Goal: Information Seeking & Learning: Learn about a topic

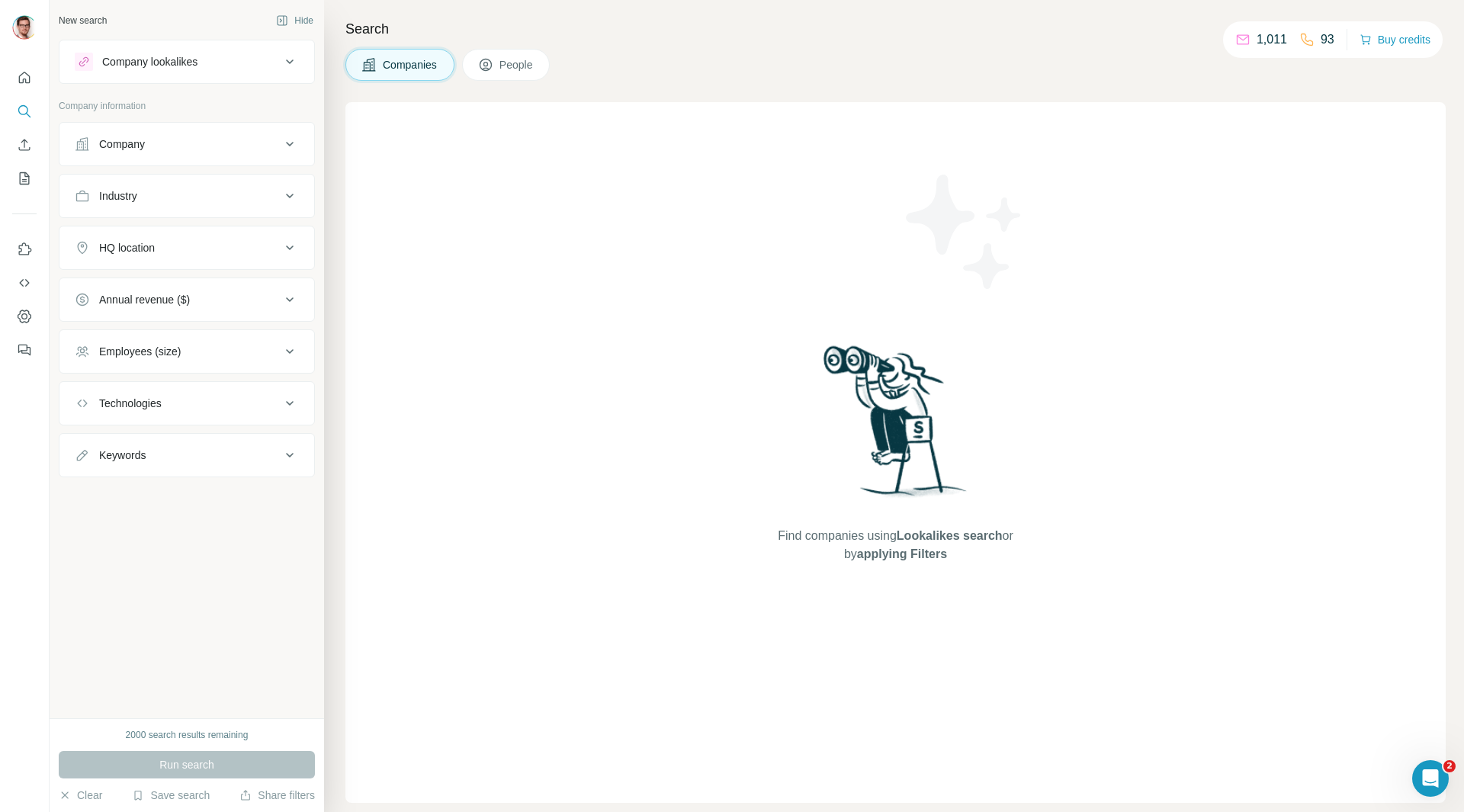
click at [155, 400] on div "Technologies" at bounding box center [130, 403] width 63 height 15
click at [154, 449] on input "text" at bounding box center [187, 441] width 224 height 28
type input "********"
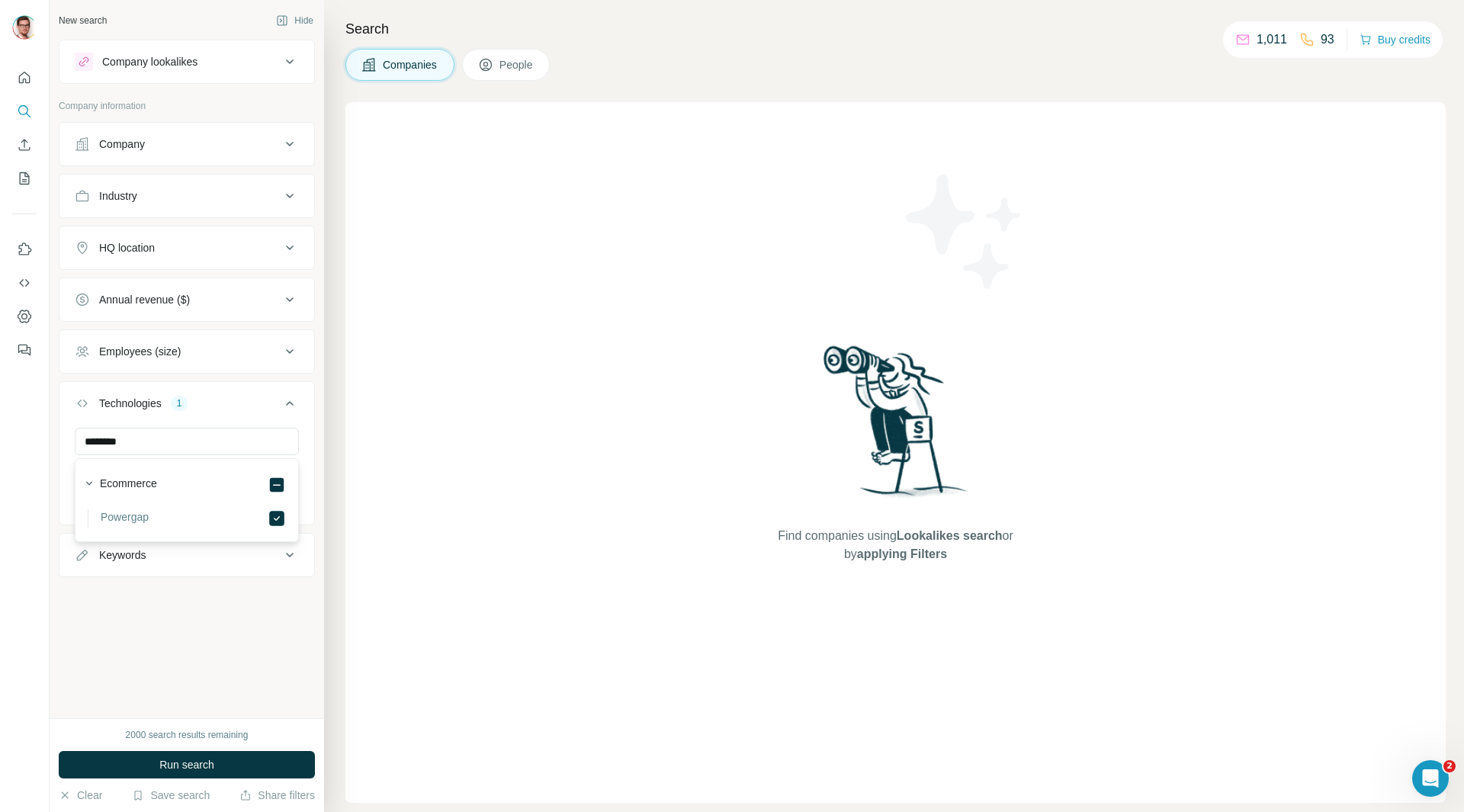
click at [165, 646] on div "New search Hide Company lookalikes Company information Company Industry HQ loca…" at bounding box center [187, 359] width 275 height 719
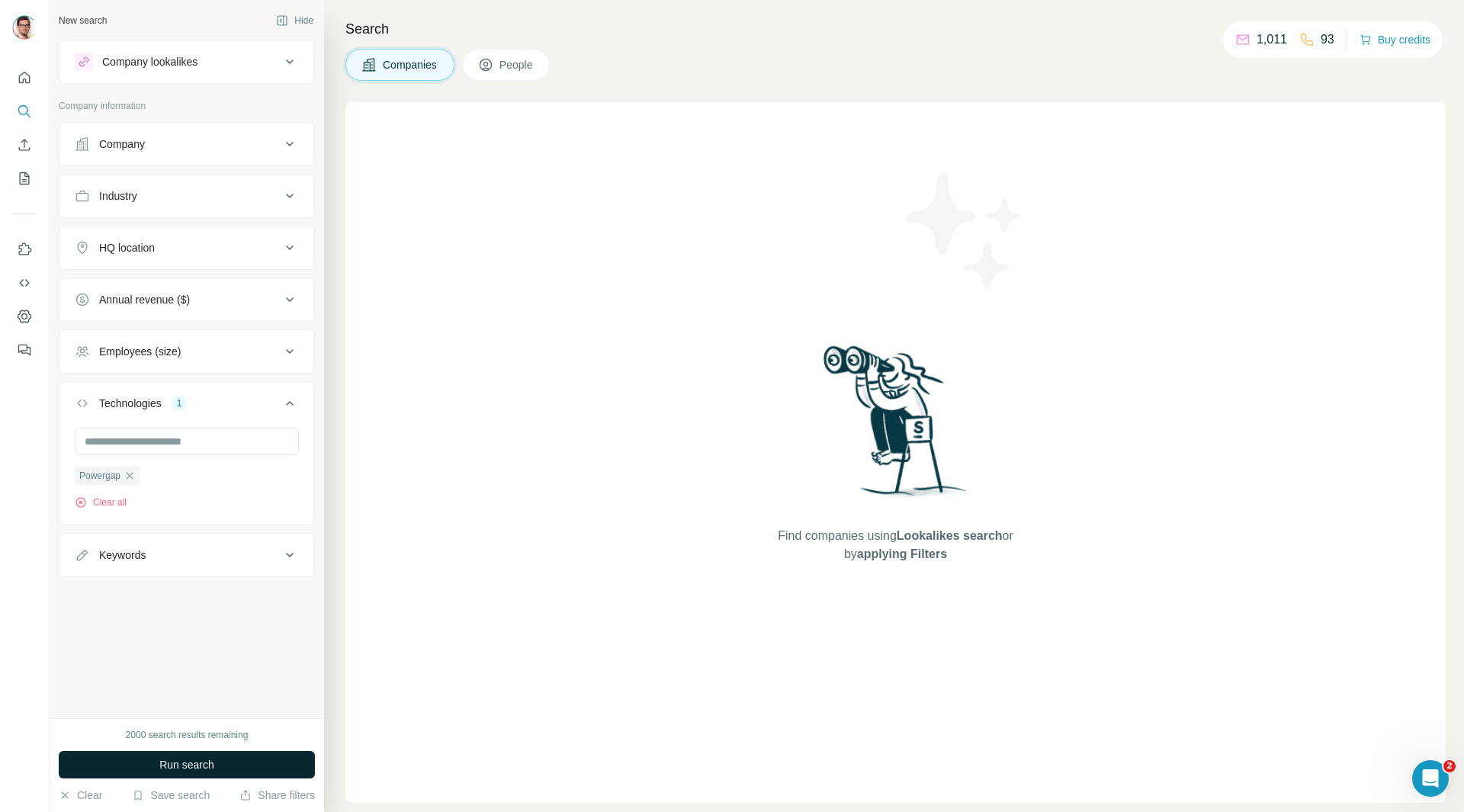
click at [214, 763] on span "Run search" at bounding box center [187, 764] width 55 height 15
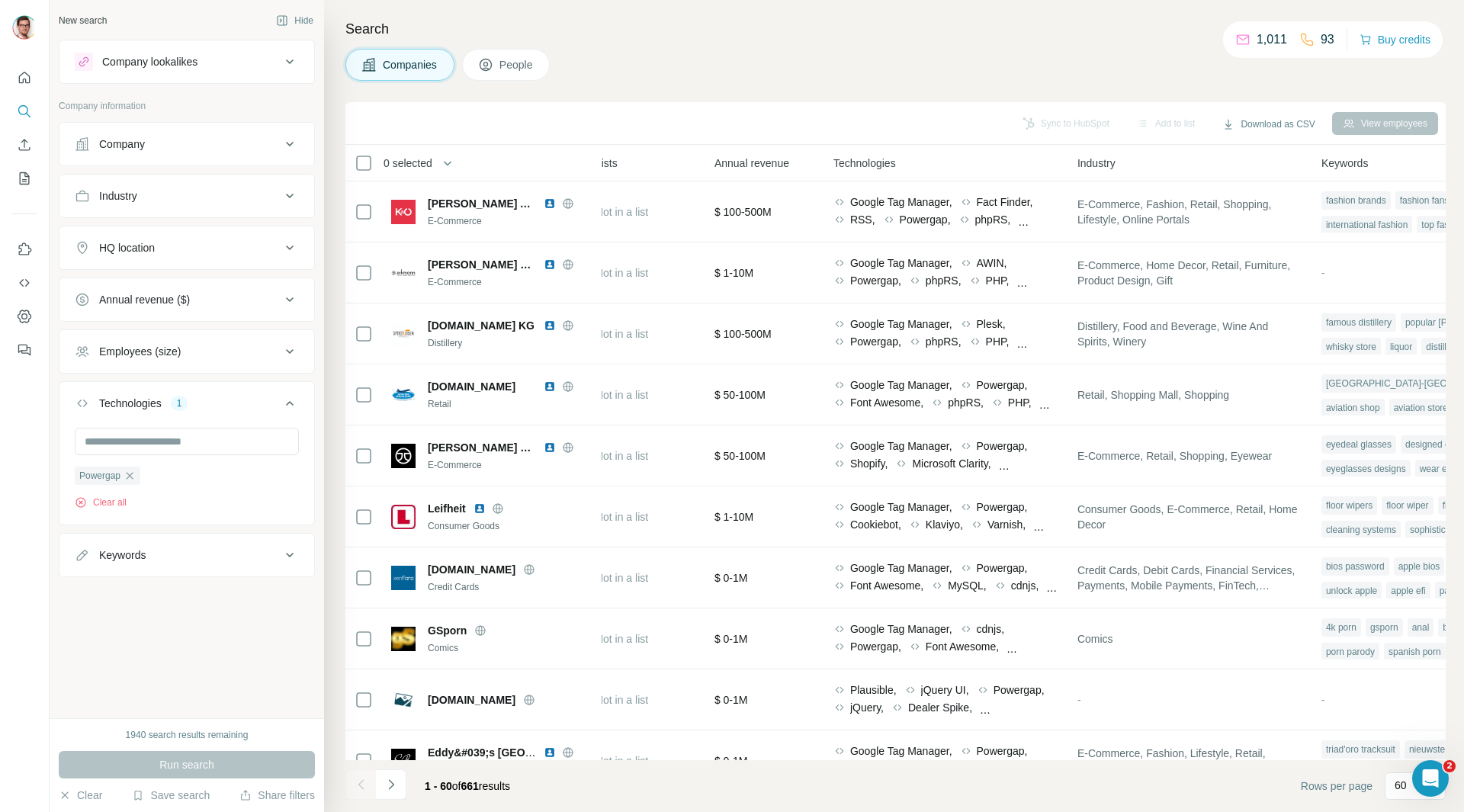
scroll to position [0, 725]
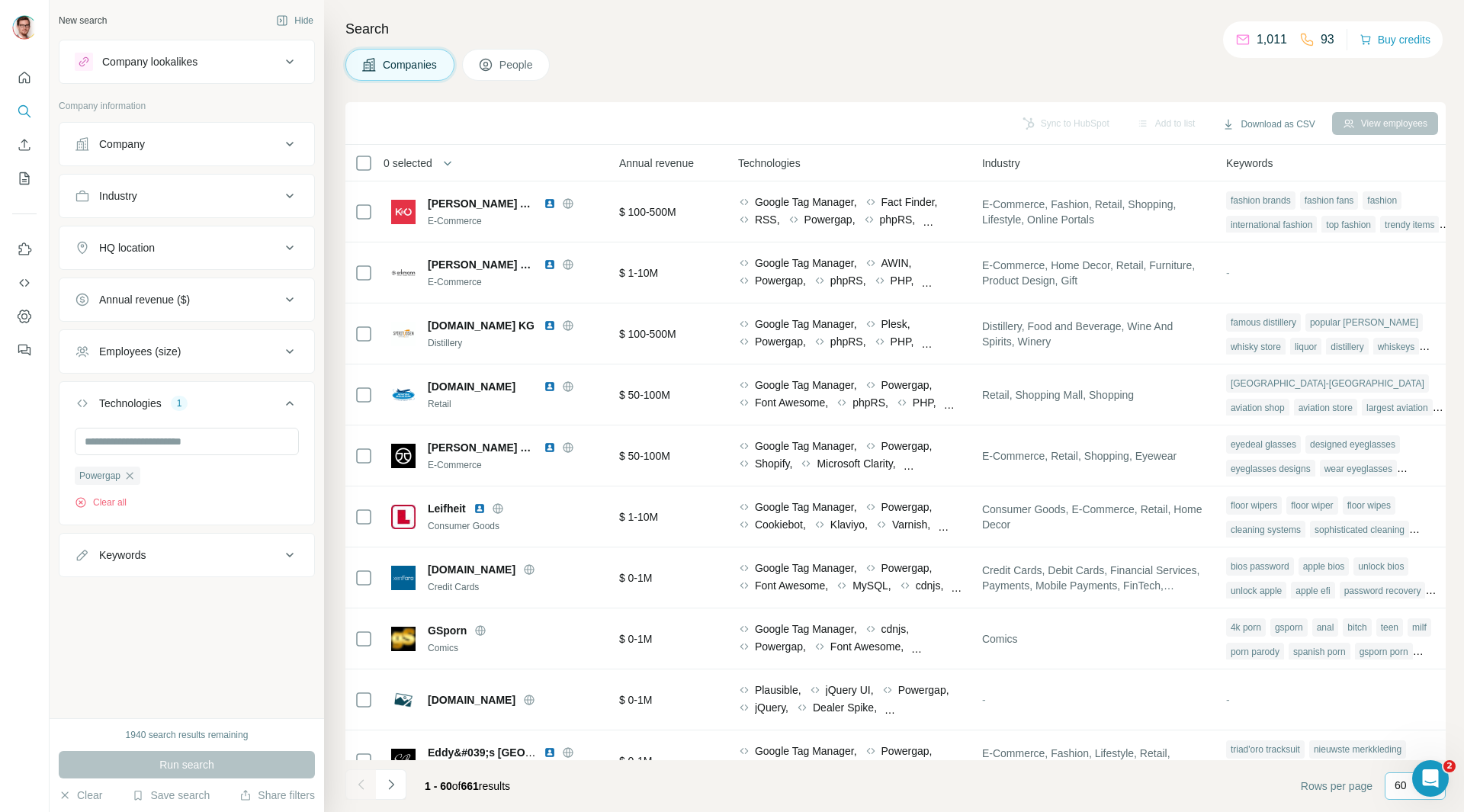
click at [1396, 782] on p "60" at bounding box center [1401, 785] width 12 height 15
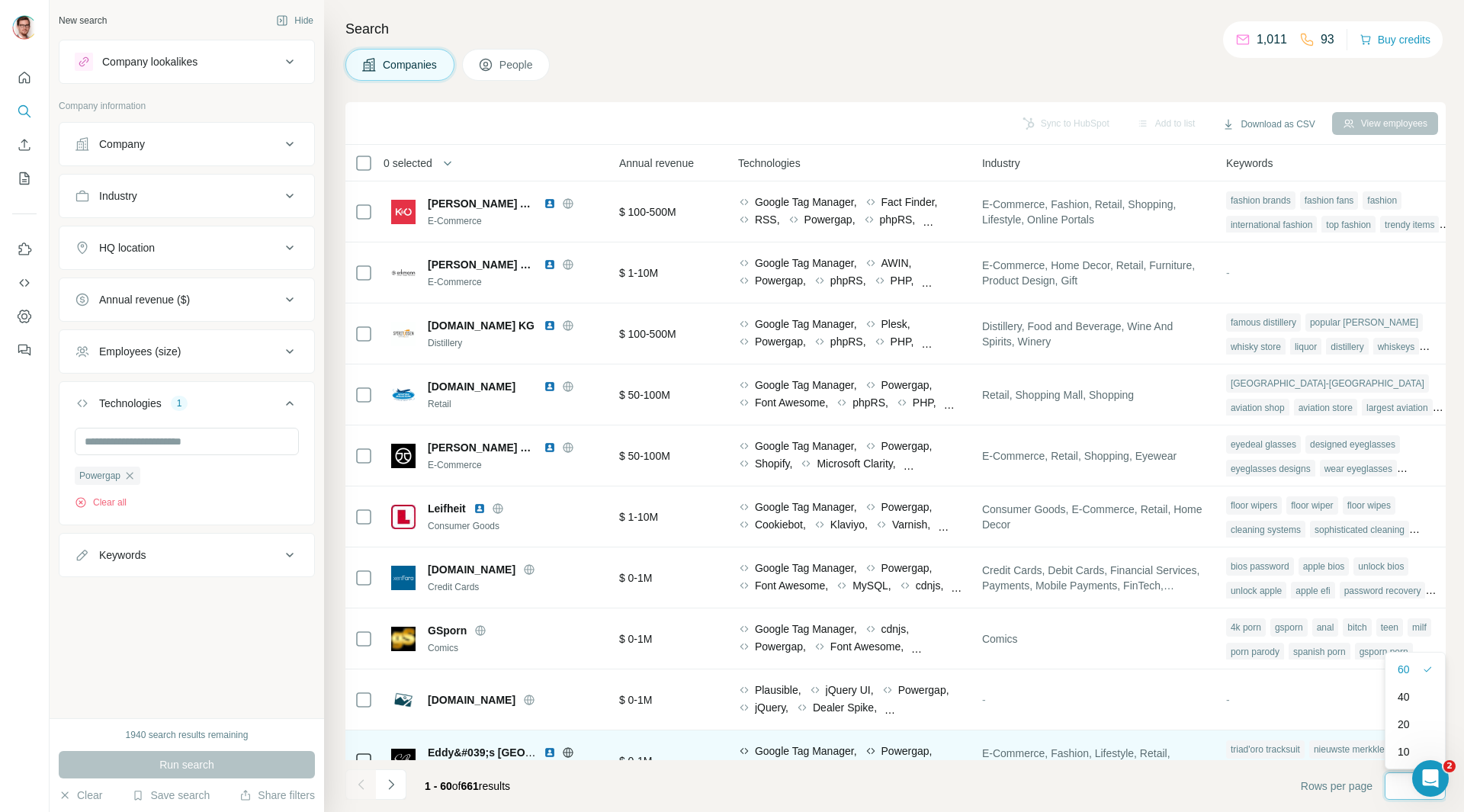
scroll to position [0, 0]
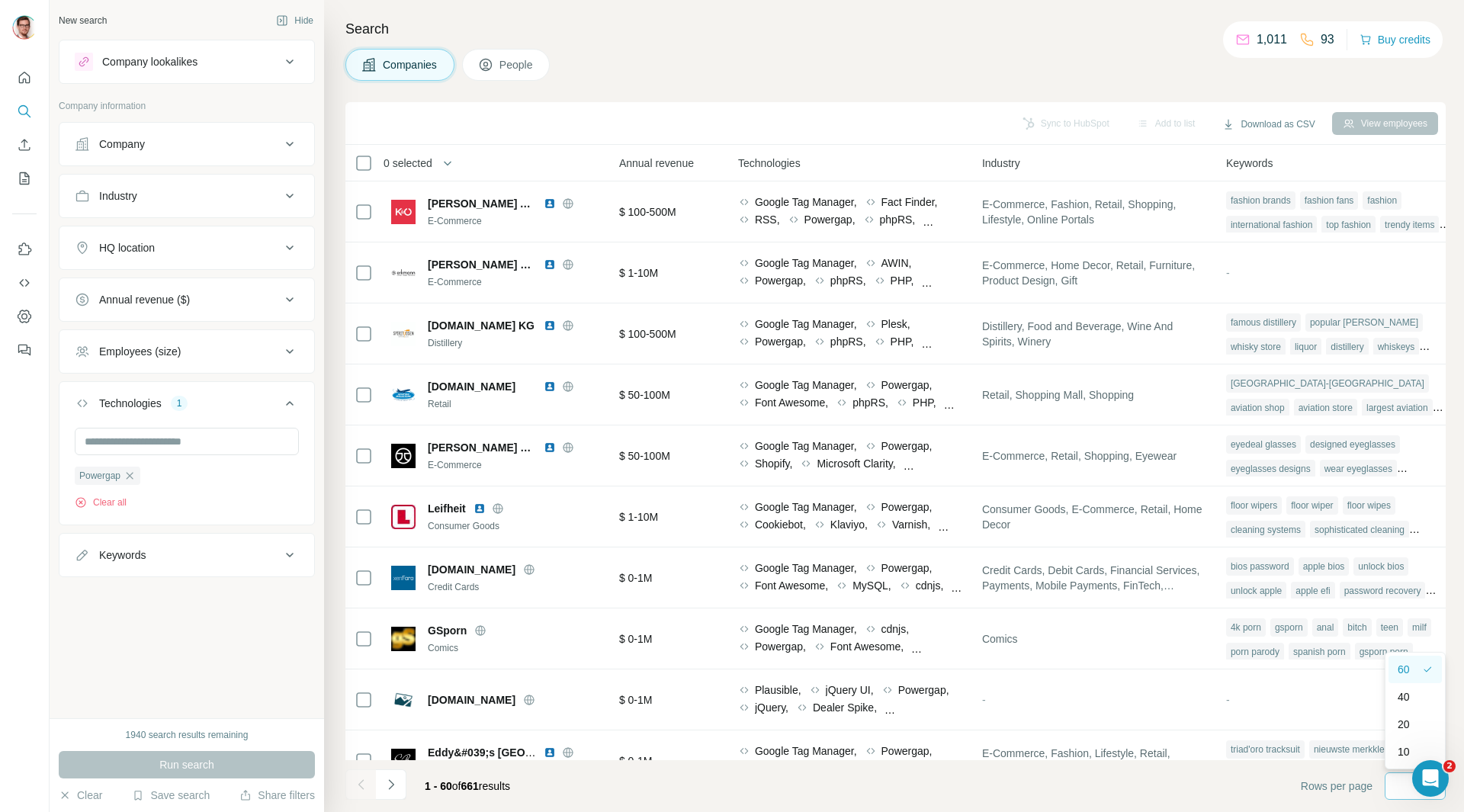
click at [1410, 663] on p "60" at bounding box center [1403, 669] width 12 height 15
click at [1020, 165] on span "Industry" at bounding box center [1001, 163] width 38 height 15
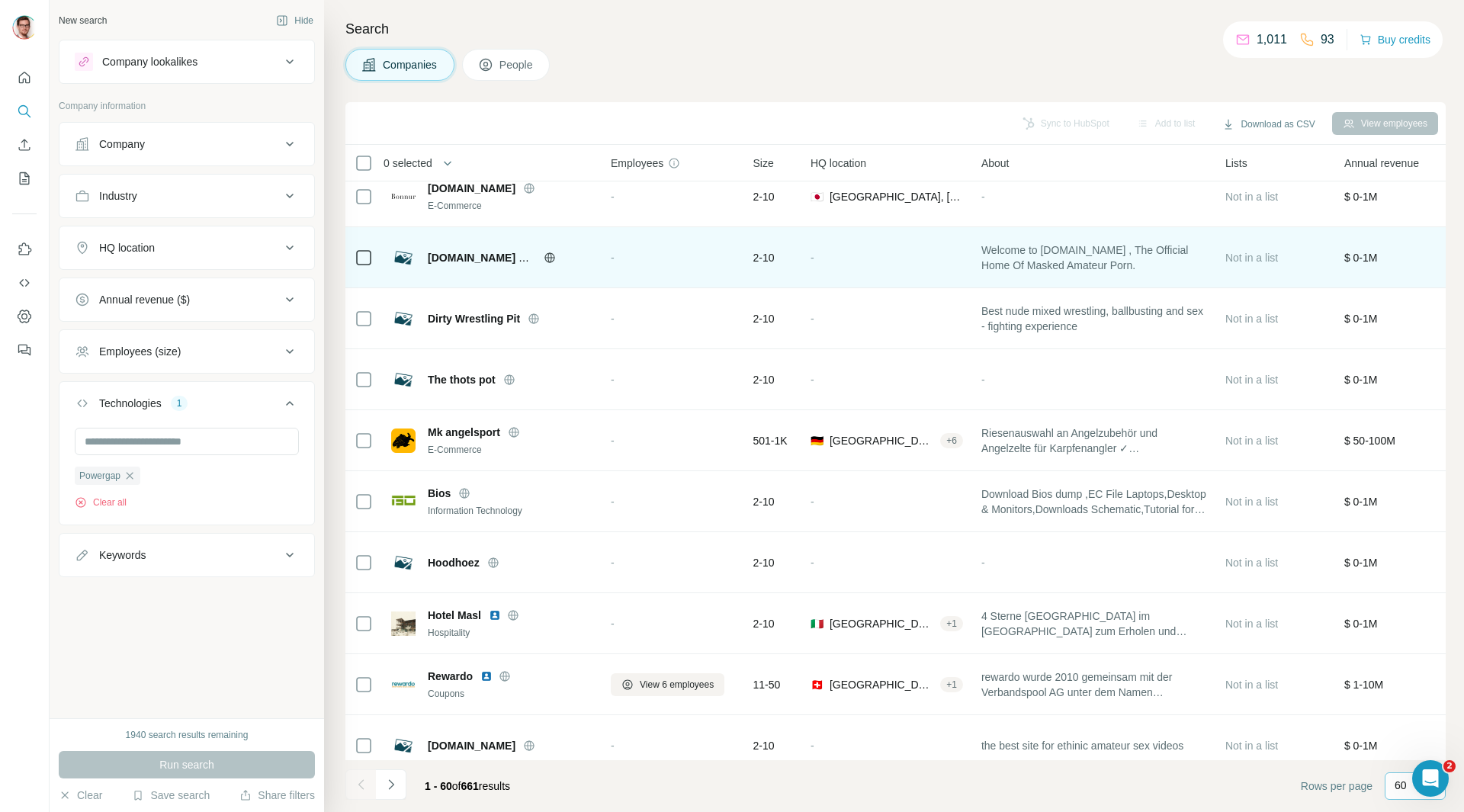
scroll to position [915, 0]
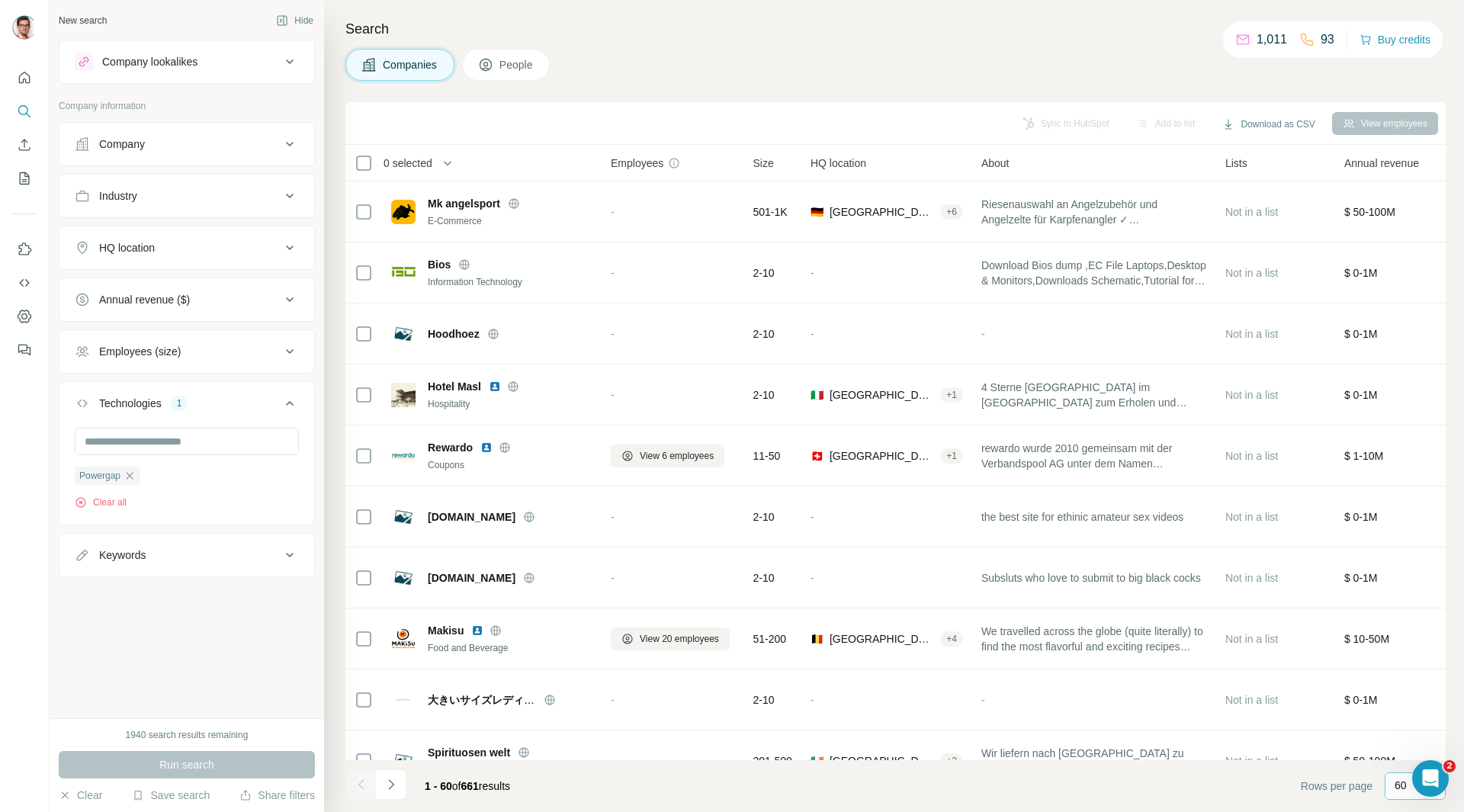
click at [280, 349] on div "Employees (size)" at bounding box center [177, 351] width 206 height 15
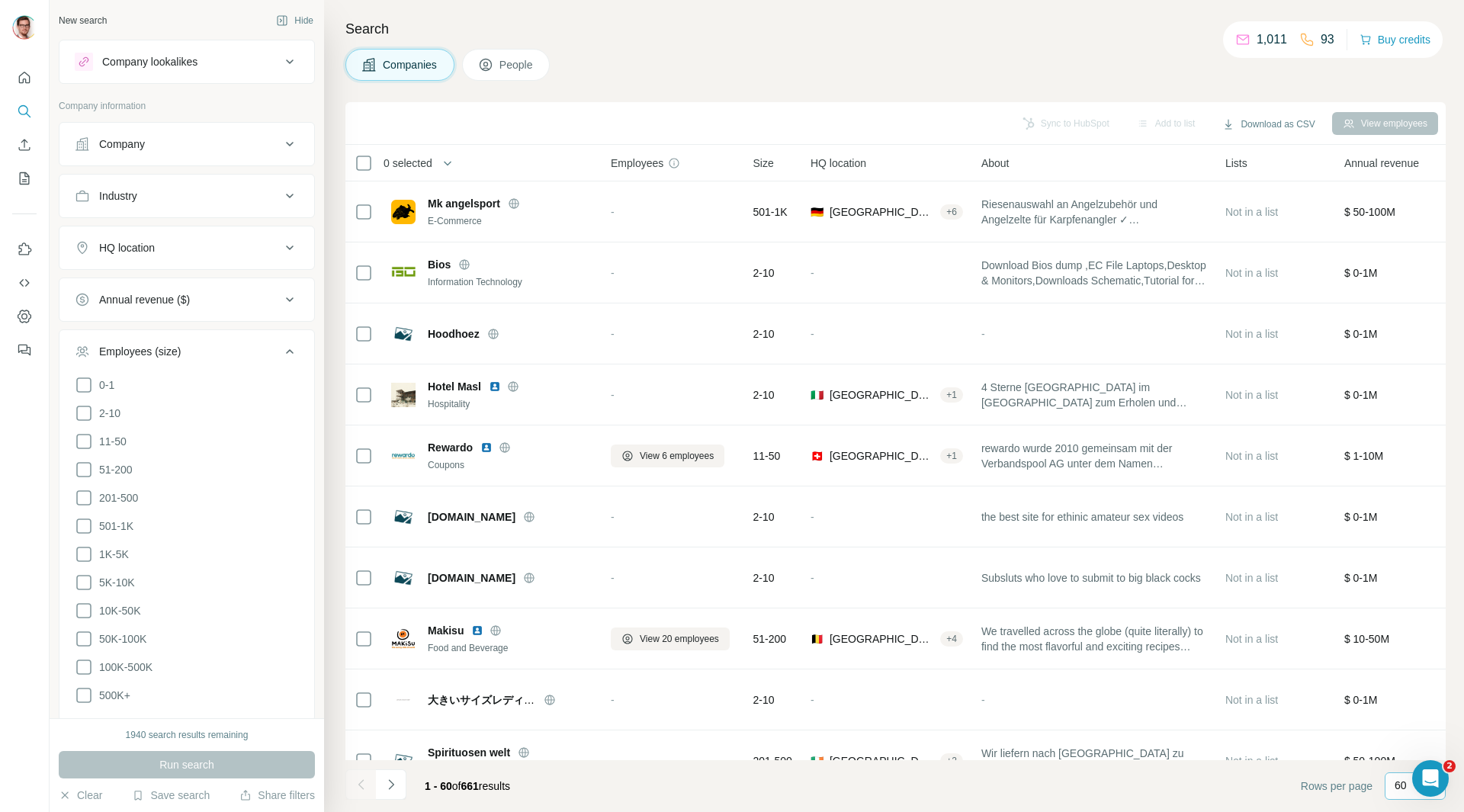
click at [280, 349] on icon at bounding box center [289, 351] width 19 height 19
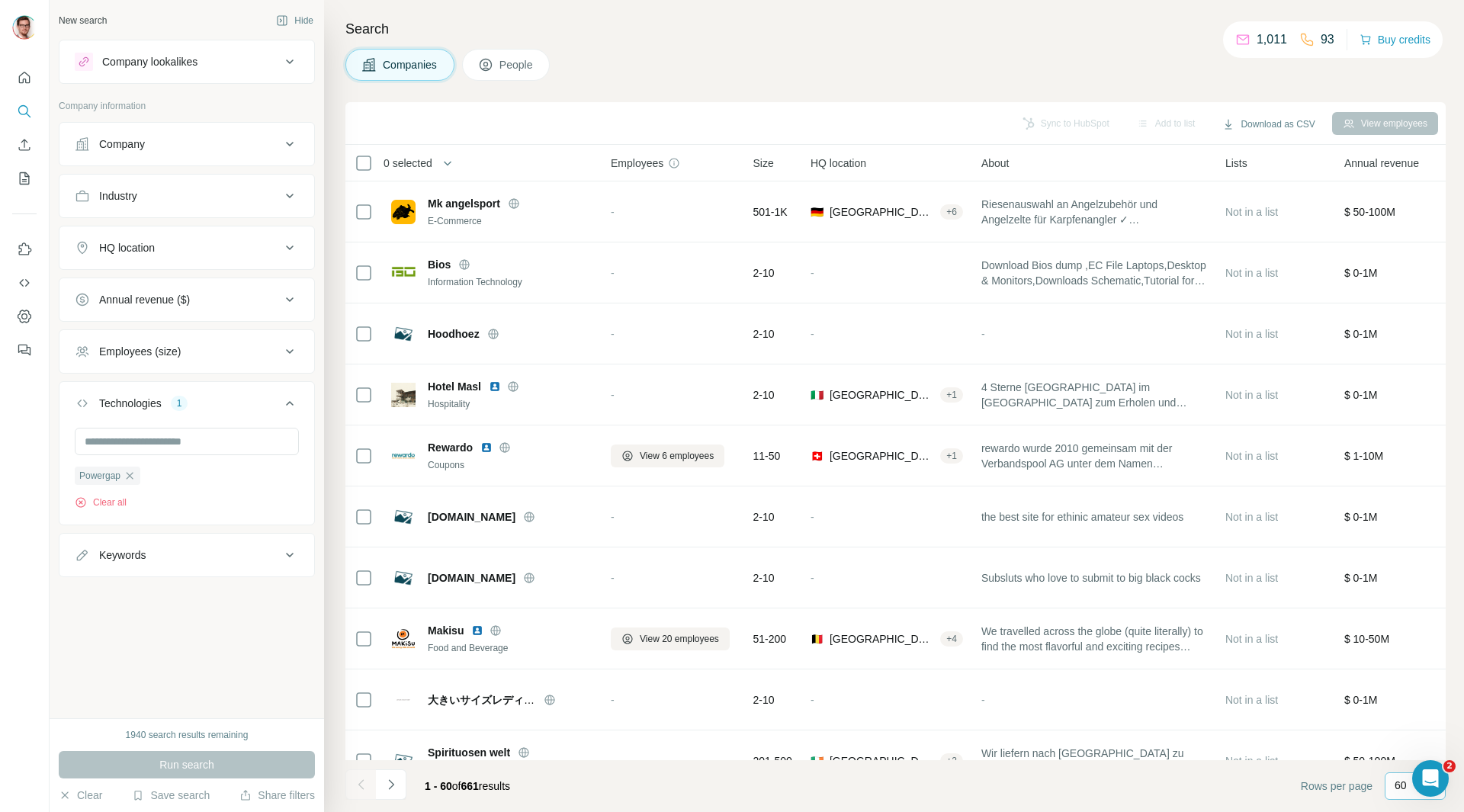
click at [290, 54] on icon at bounding box center [289, 62] width 19 height 19
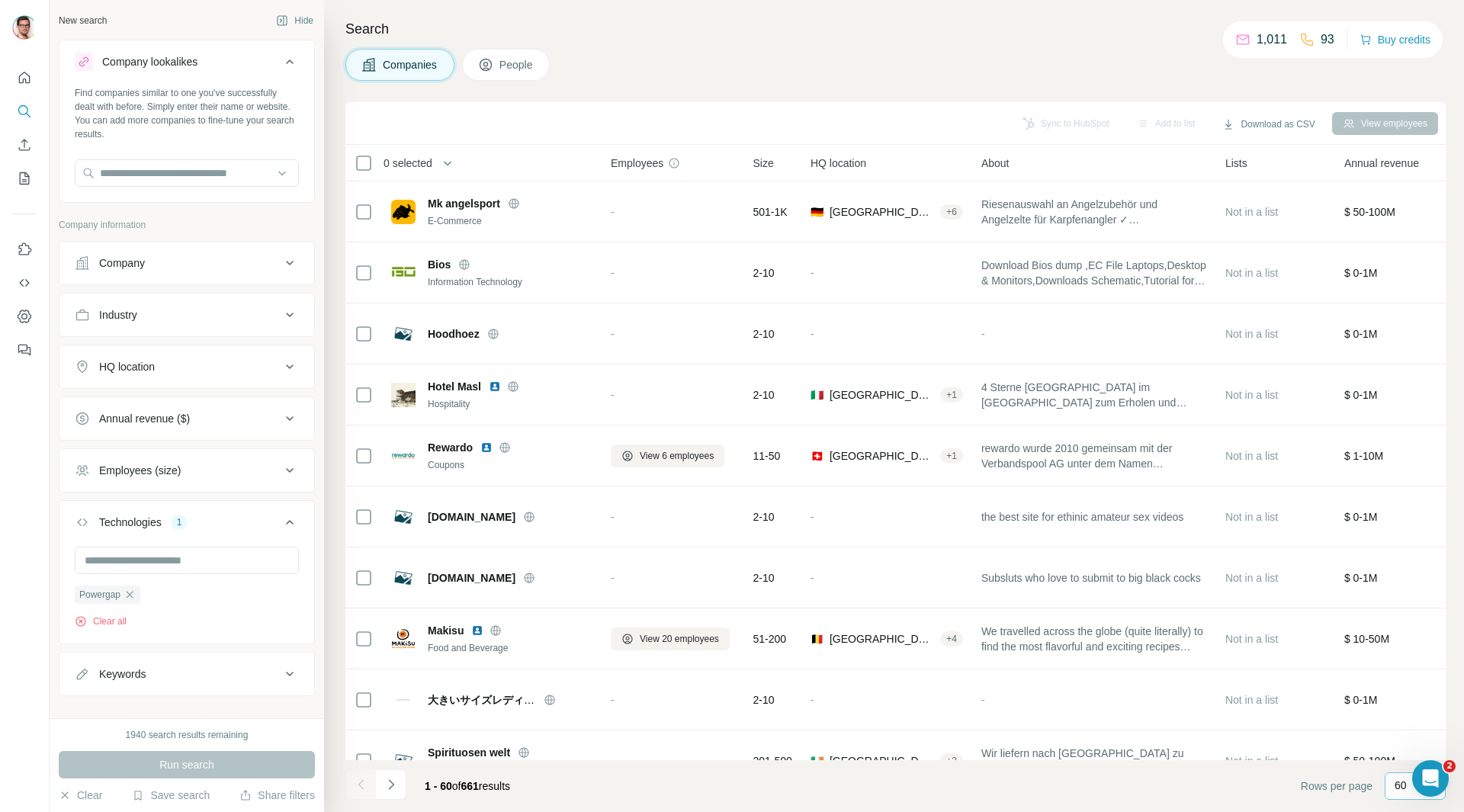
click at [288, 57] on button "Company lookalikes" at bounding box center [186, 64] width 254 height 43
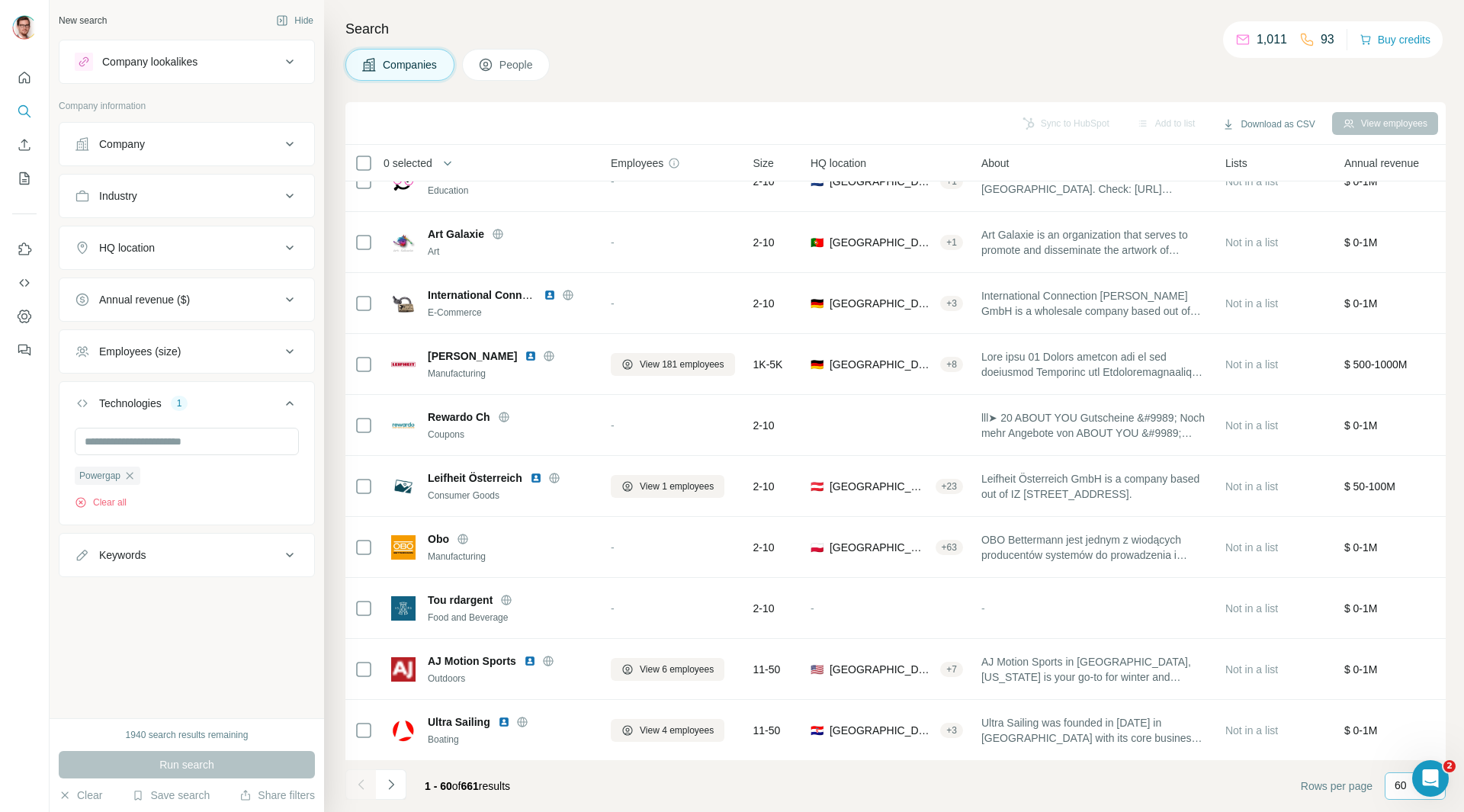
scroll to position [3089, 0]
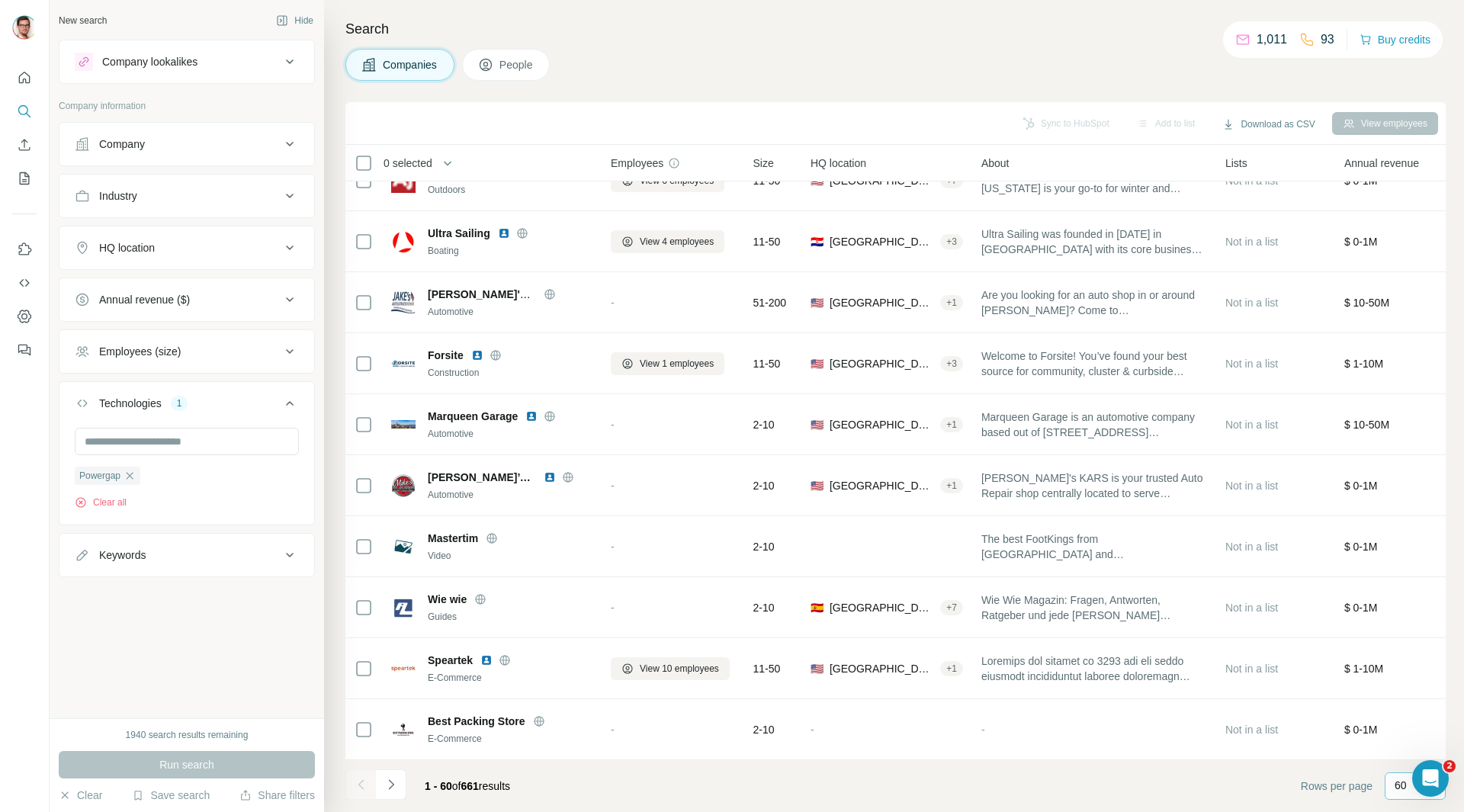
click at [215, 302] on div "Annual revenue ($)" at bounding box center [177, 299] width 206 height 15
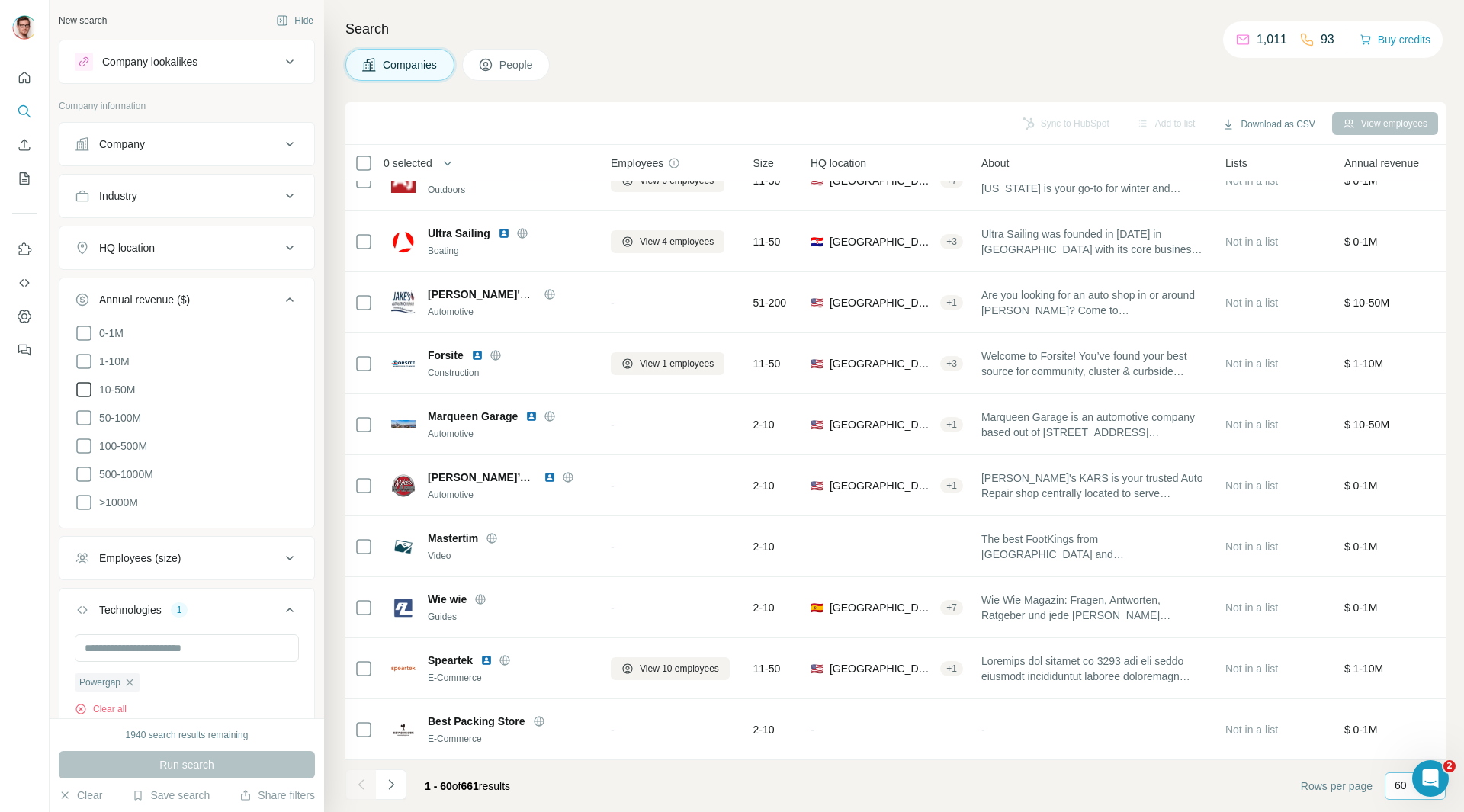
click at [86, 387] on icon at bounding box center [84, 389] width 19 height 19
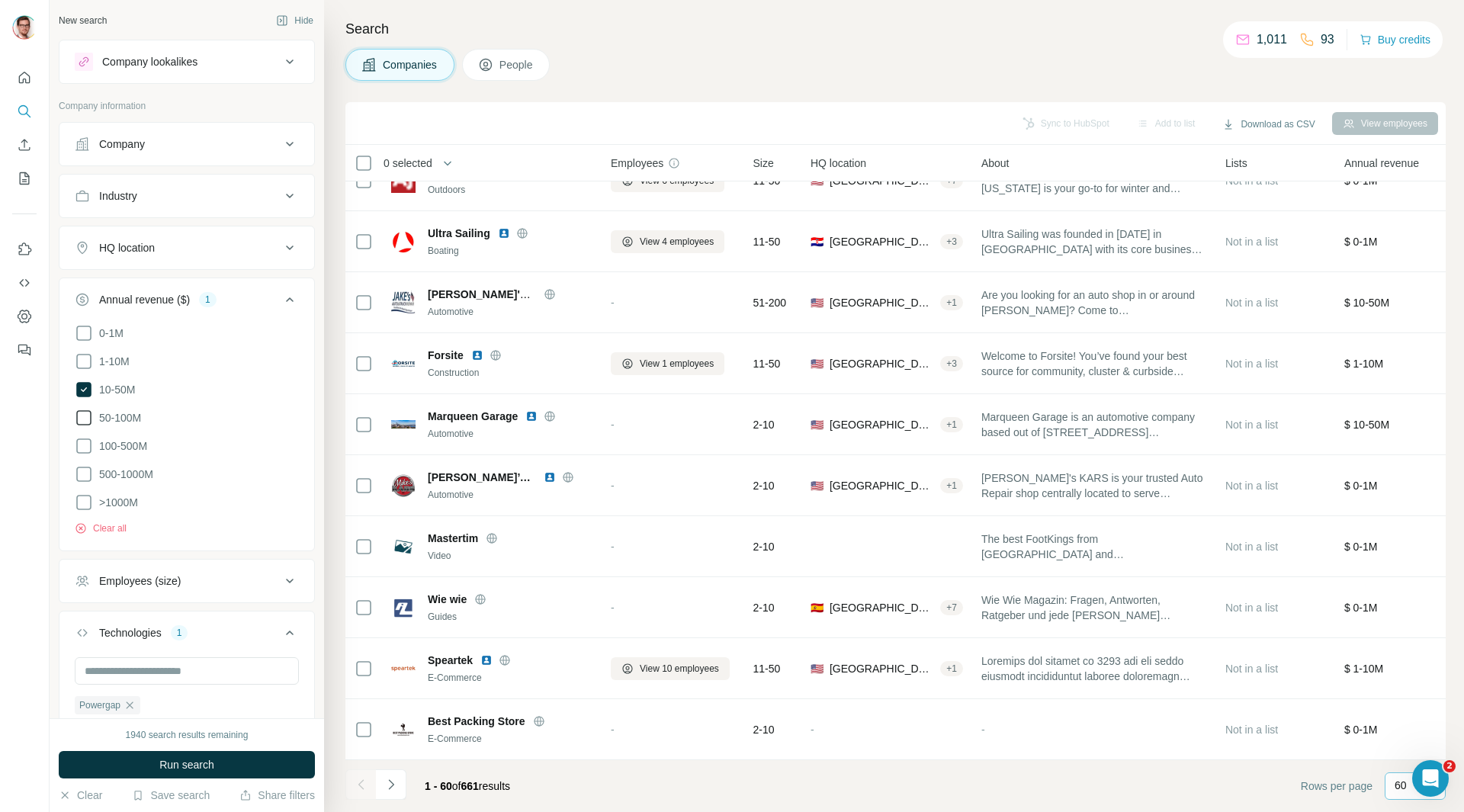
click at [87, 421] on icon at bounding box center [84, 418] width 19 height 19
click at [85, 447] on icon at bounding box center [84, 445] width 19 height 19
click at [200, 765] on span "Run search" at bounding box center [187, 764] width 55 height 15
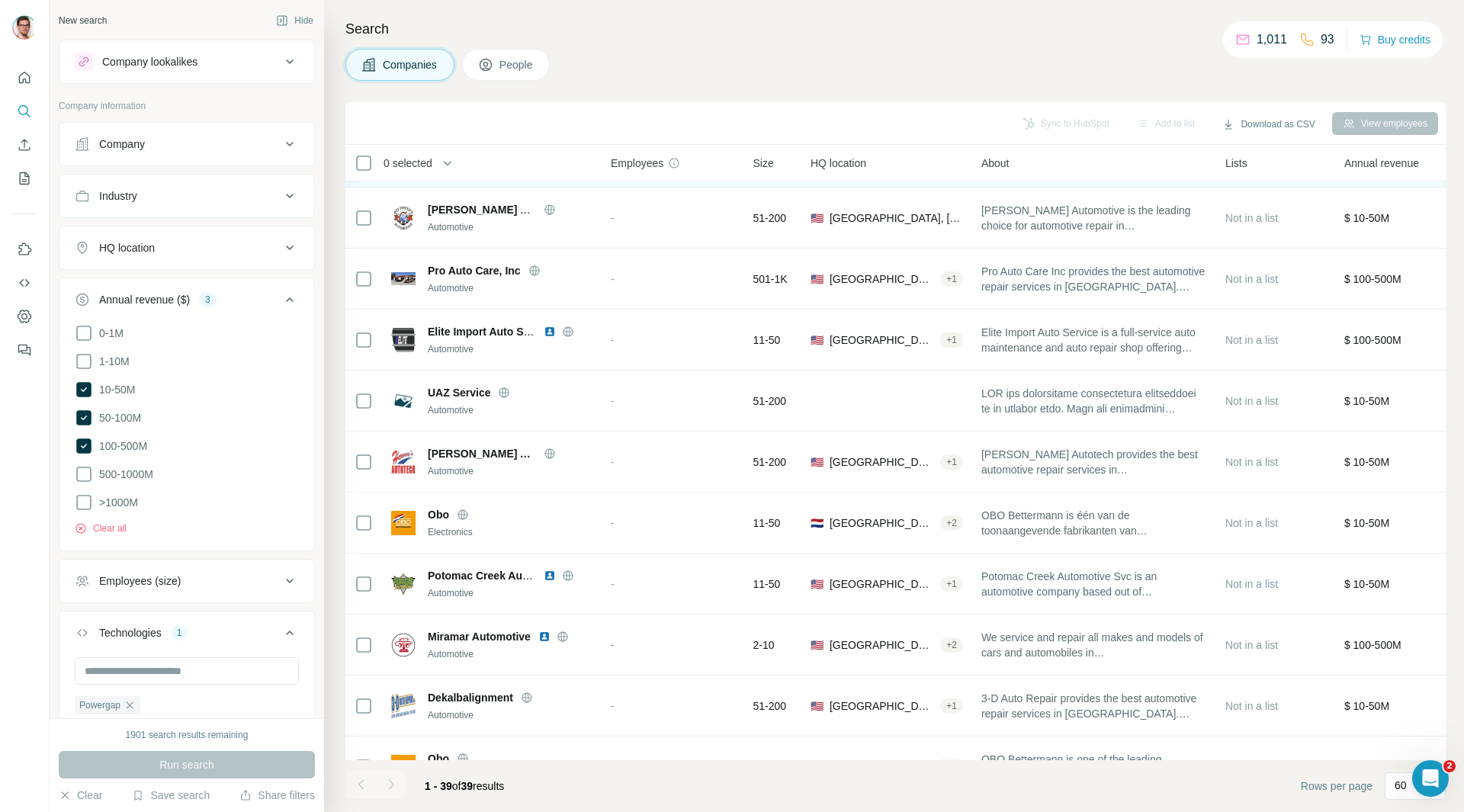
scroll to position [1655, 0]
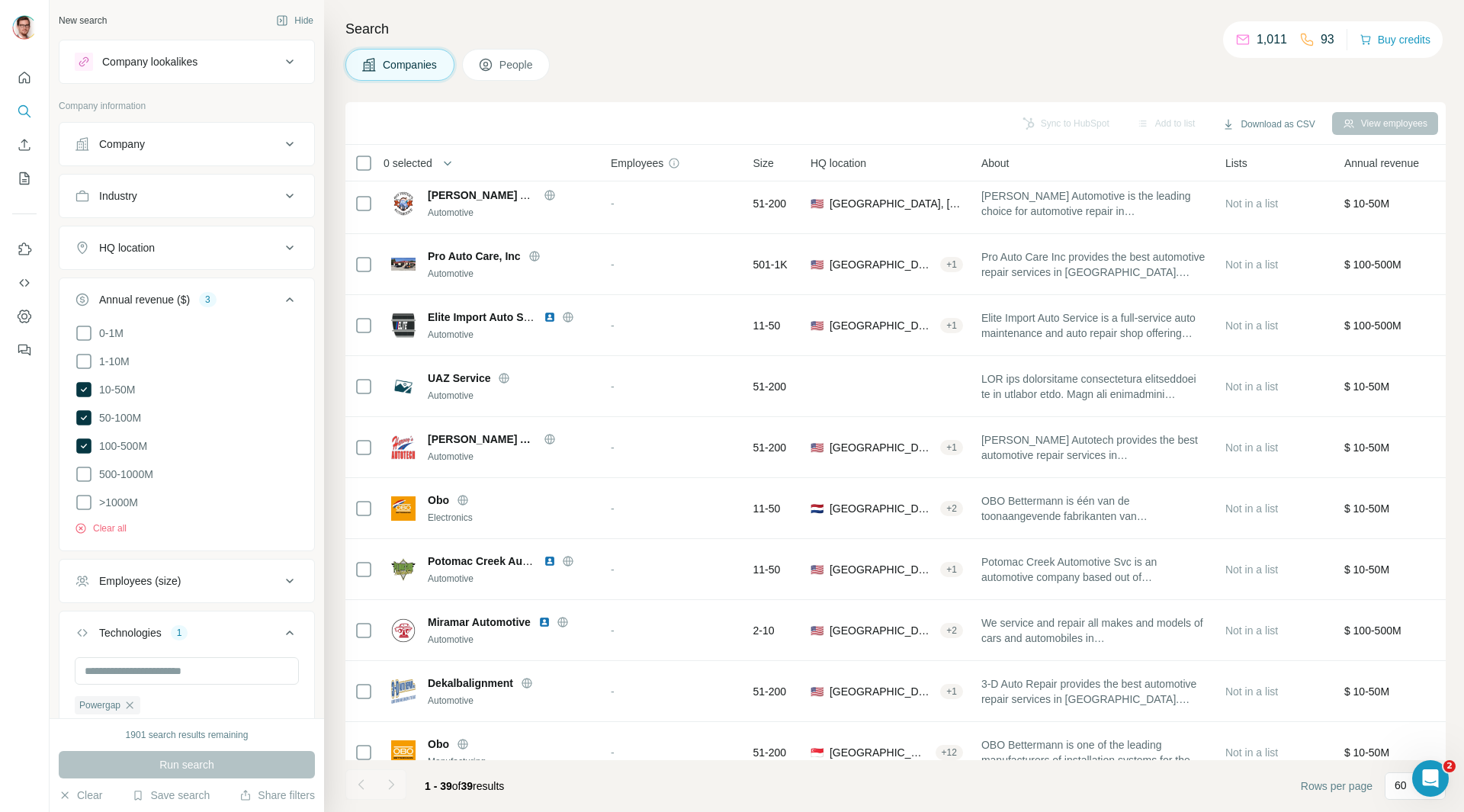
click at [245, 240] on div "HQ location" at bounding box center [177, 247] width 206 height 15
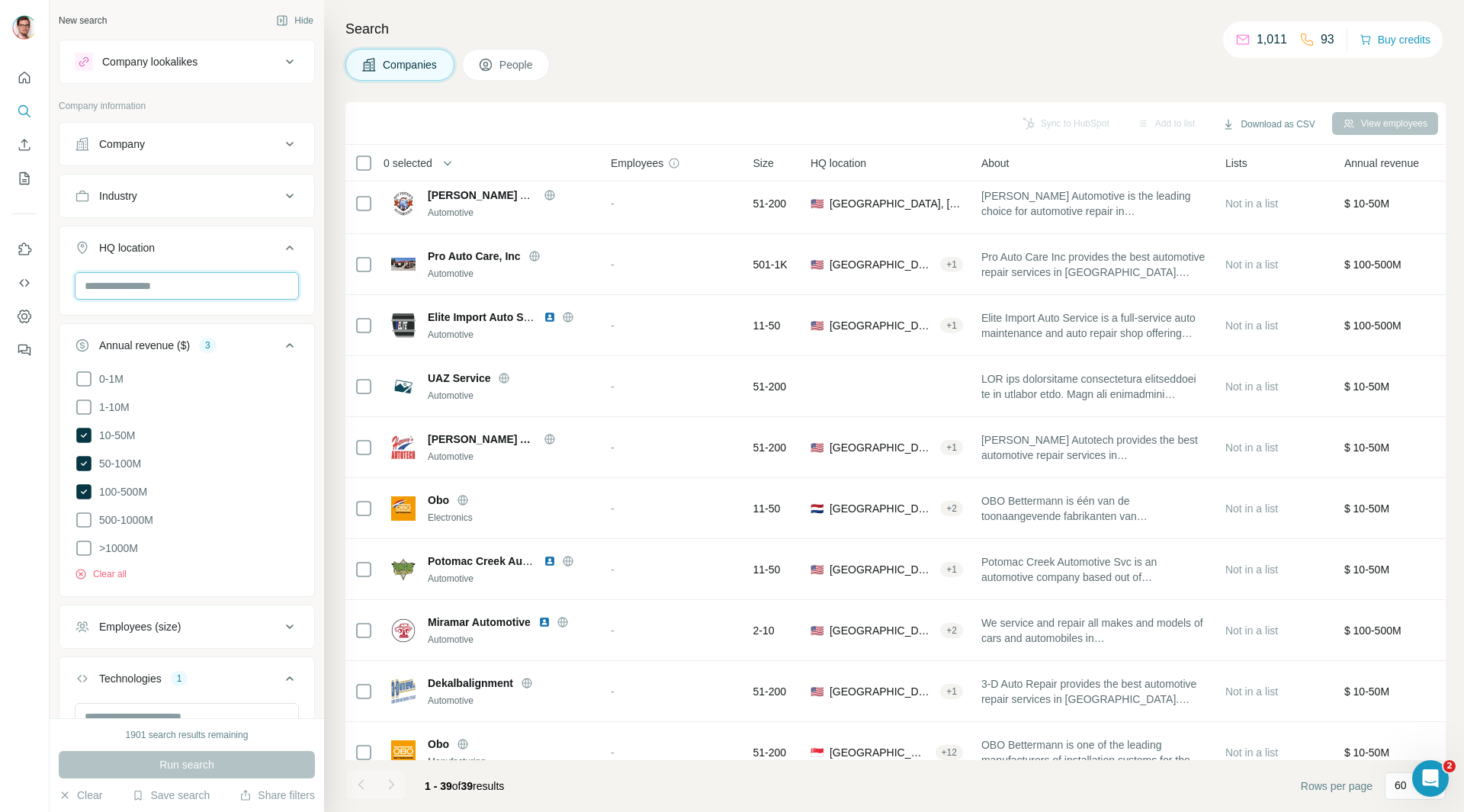
click at [211, 292] on input "text" at bounding box center [187, 286] width 224 height 28
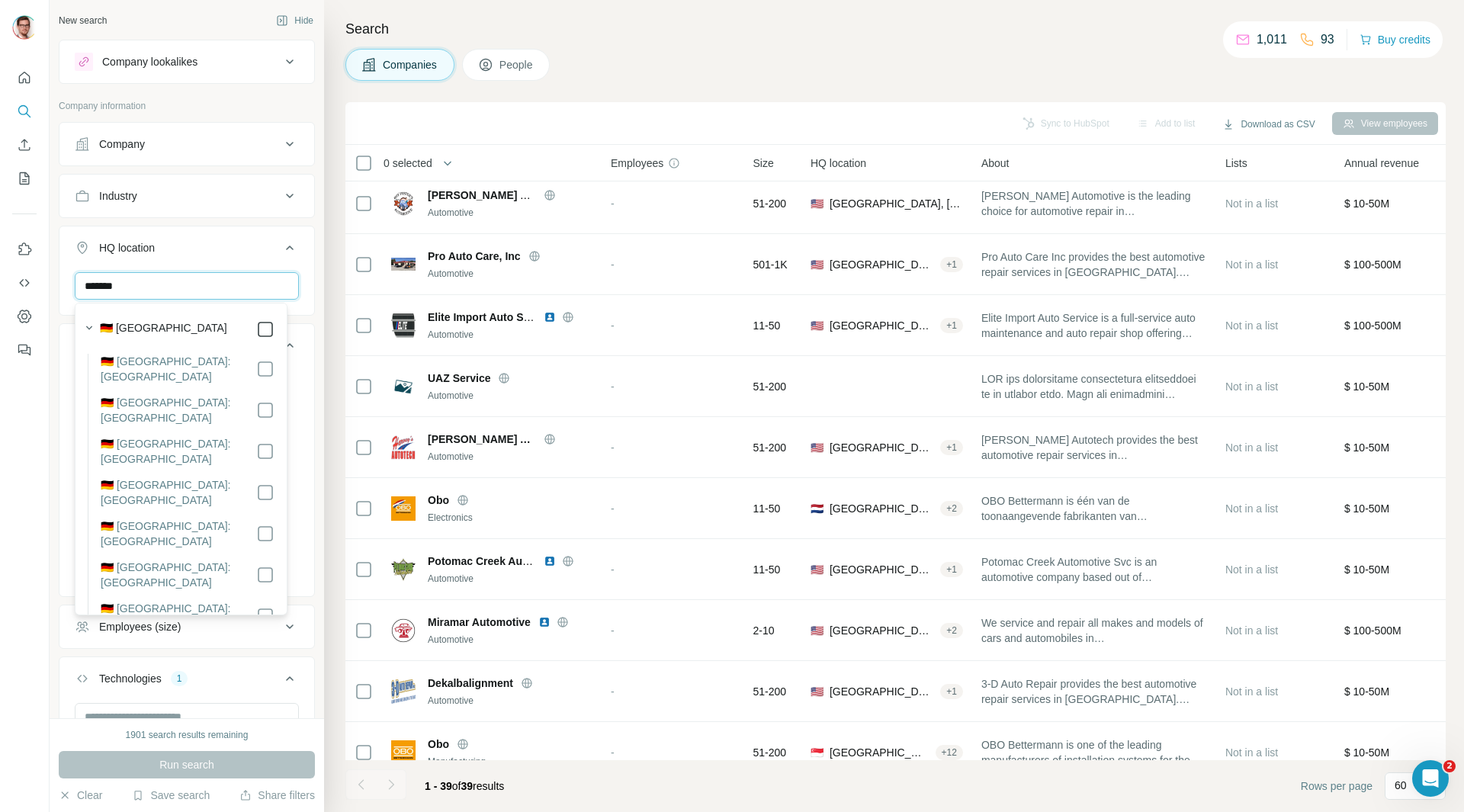
type input "*******"
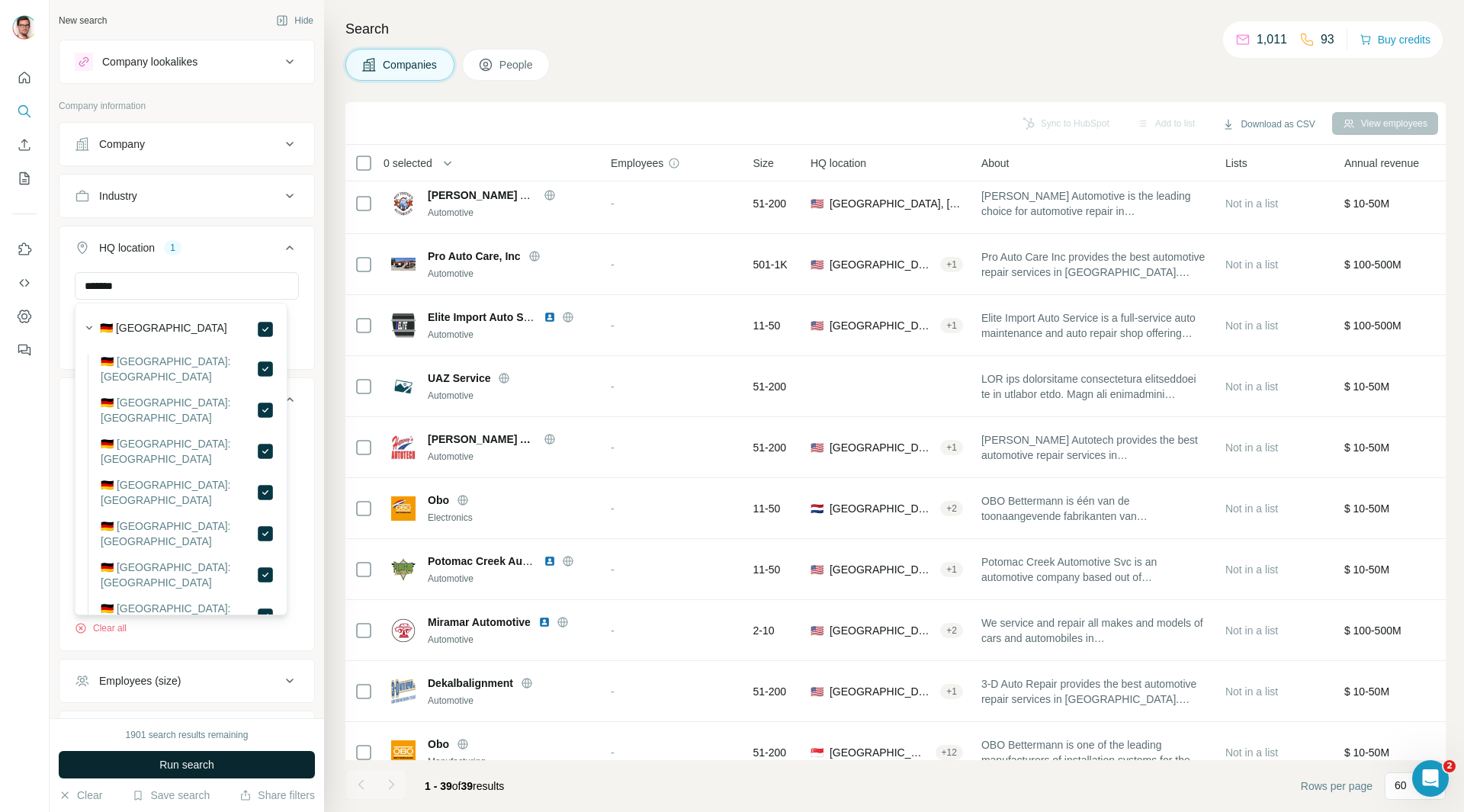
click at [219, 769] on button "Run search" at bounding box center [186, 765] width 256 height 28
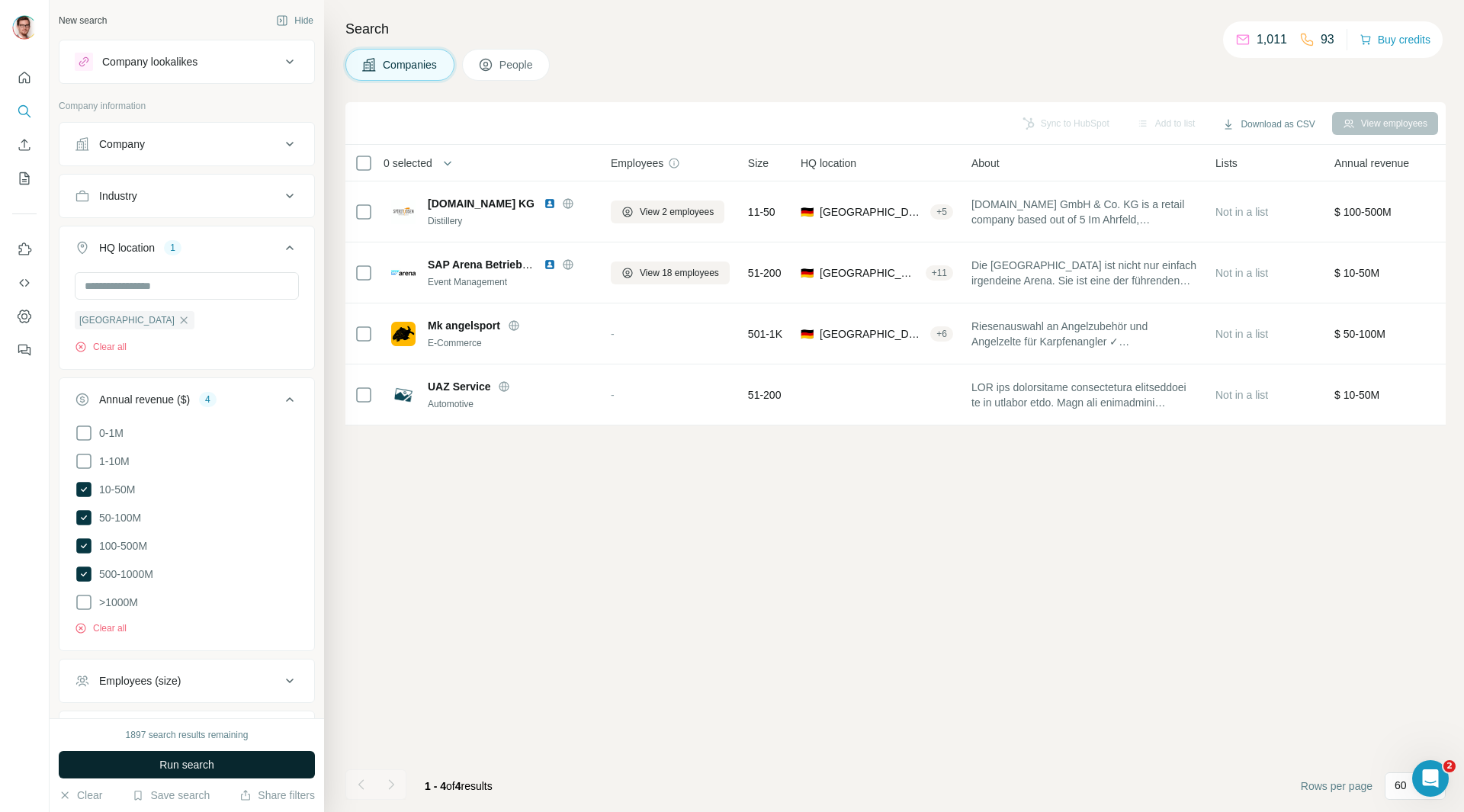
click at [186, 766] on span "Run search" at bounding box center [187, 764] width 55 height 15
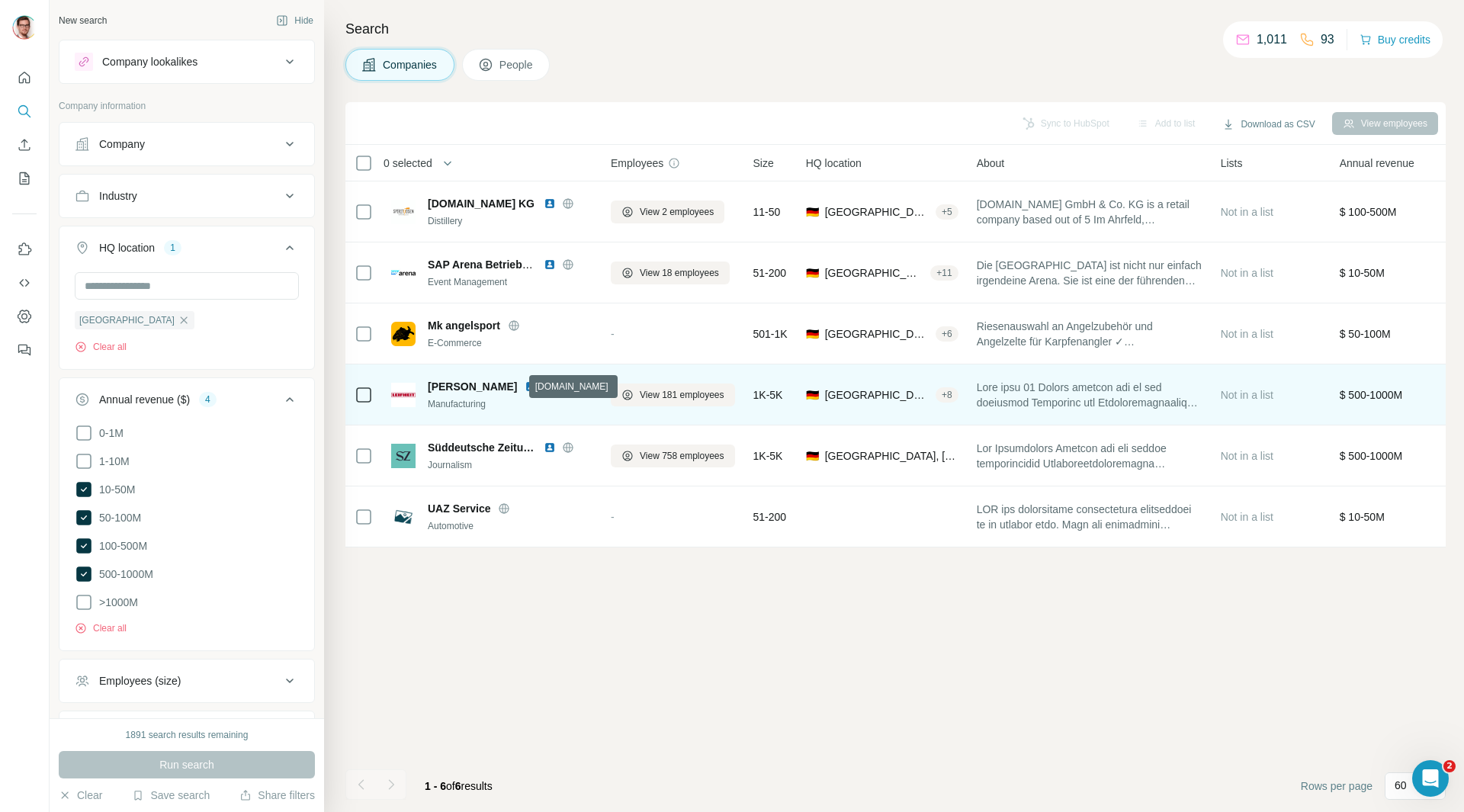
click at [543, 385] on icon at bounding box center [549, 386] width 12 height 12
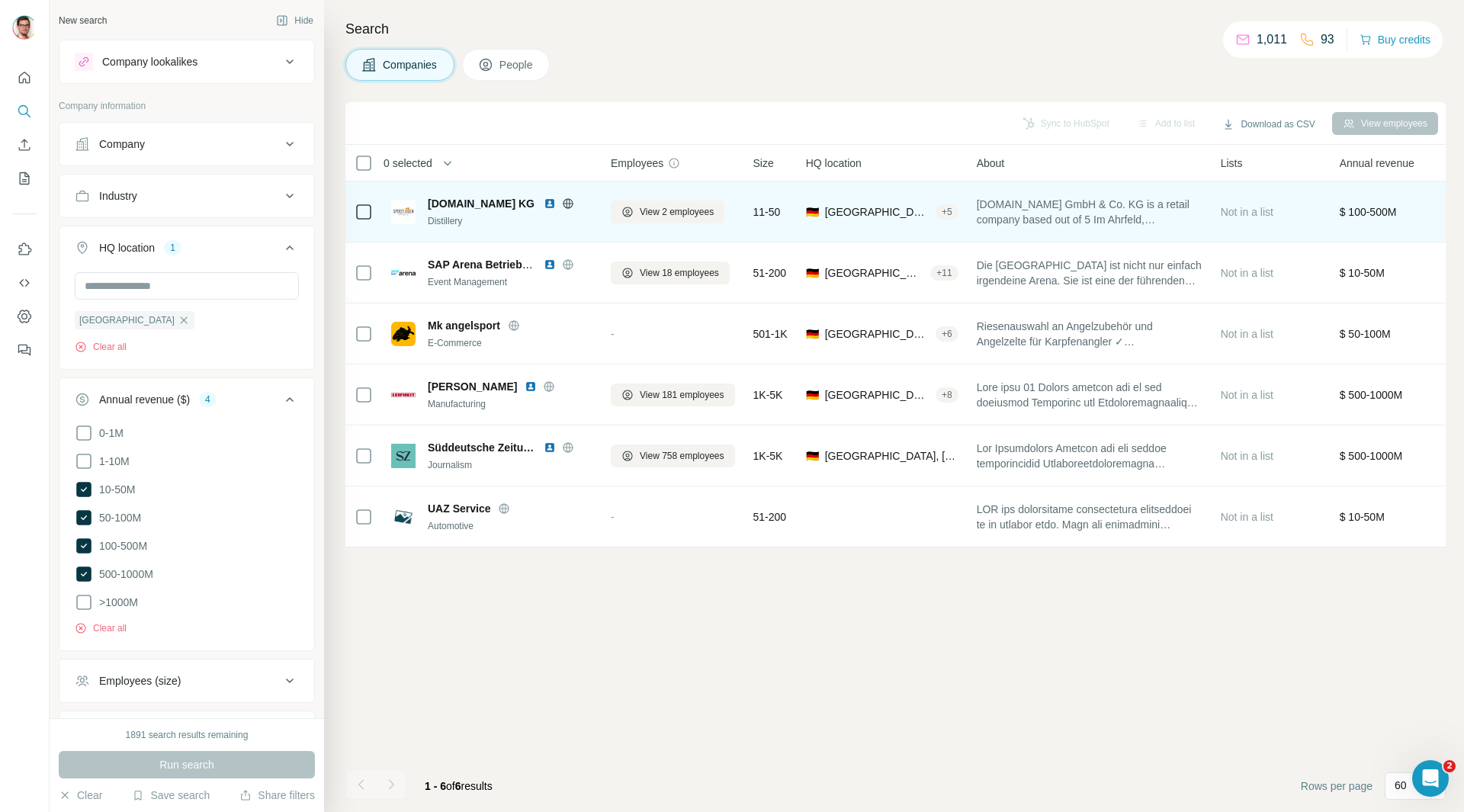
click at [566, 206] on icon at bounding box center [567, 203] width 12 height 12
